Goal: Task Accomplishment & Management: Use online tool/utility

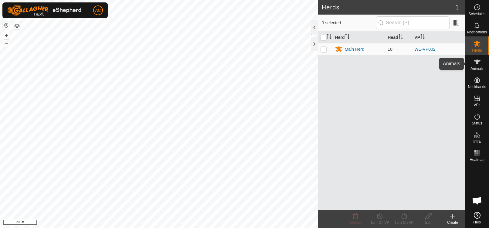
click at [478, 62] on icon at bounding box center [477, 62] width 7 height 5
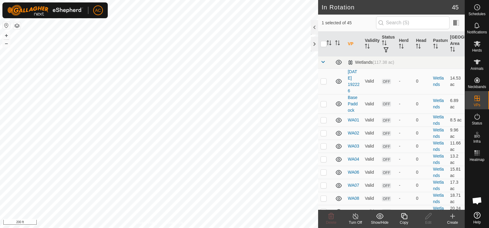
click at [404, 217] on icon at bounding box center [405, 216] width 8 height 7
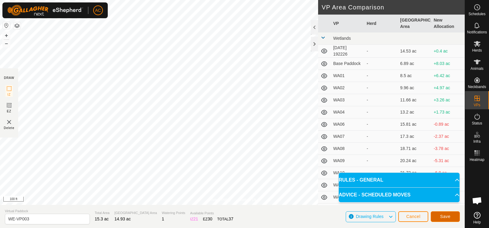
click at [443, 216] on span "Save" at bounding box center [445, 216] width 10 height 5
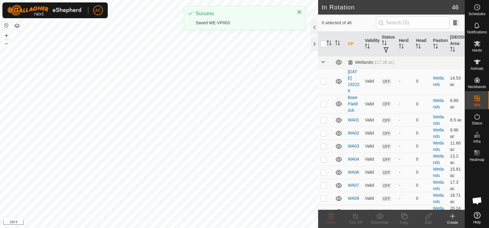
checkbox input "true"
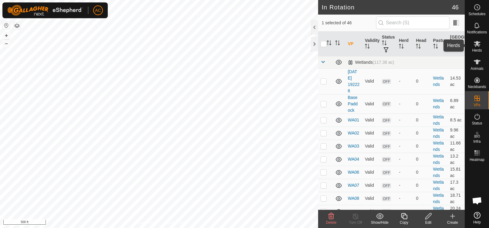
click at [478, 45] on icon at bounding box center [477, 44] width 7 height 6
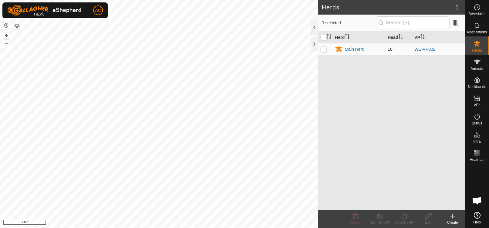
click at [322, 49] on p-checkbox at bounding box center [324, 49] width 6 height 5
checkbox input "true"
click at [405, 220] on icon at bounding box center [405, 216] width 8 height 7
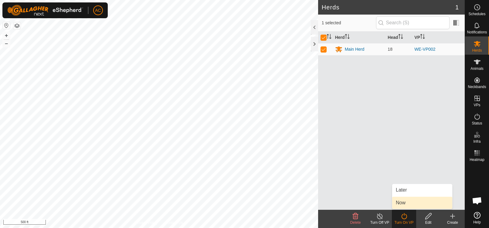
click at [405, 203] on link "Now" at bounding box center [422, 203] width 60 height 12
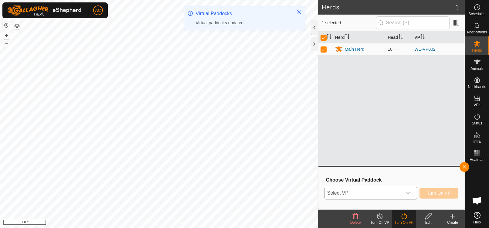
click at [361, 195] on span "Select VP" at bounding box center [363, 193] width 77 height 12
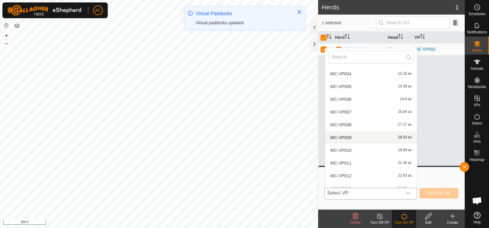
scroll to position [479, 0]
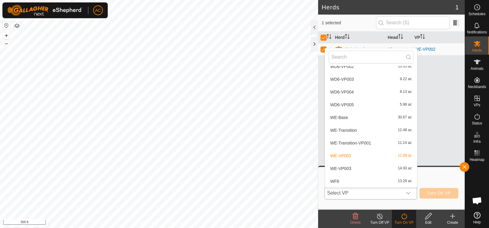
click at [348, 167] on li "WE-VP003 14.93 ac" at bounding box center [371, 169] width 92 height 12
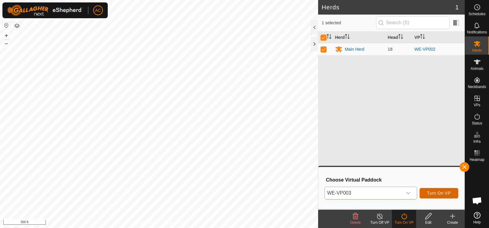
click at [434, 194] on span "Turn On VP" at bounding box center [439, 193] width 24 height 5
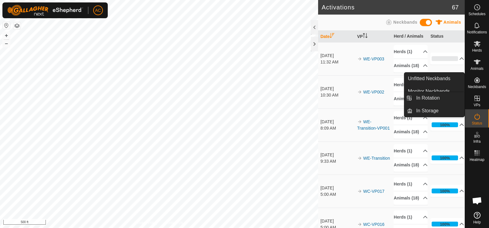
click at [474, 98] on icon at bounding box center [477, 98] width 7 height 7
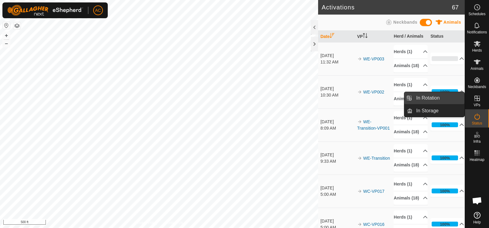
click at [436, 98] on link "In Rotation" at bounding box center [439, 98] width 52 height 12
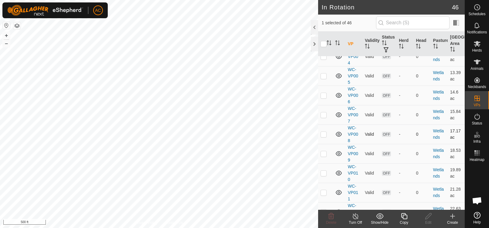
scroll to position [657, 0]
